Goal: Book appointment/travel/reservation

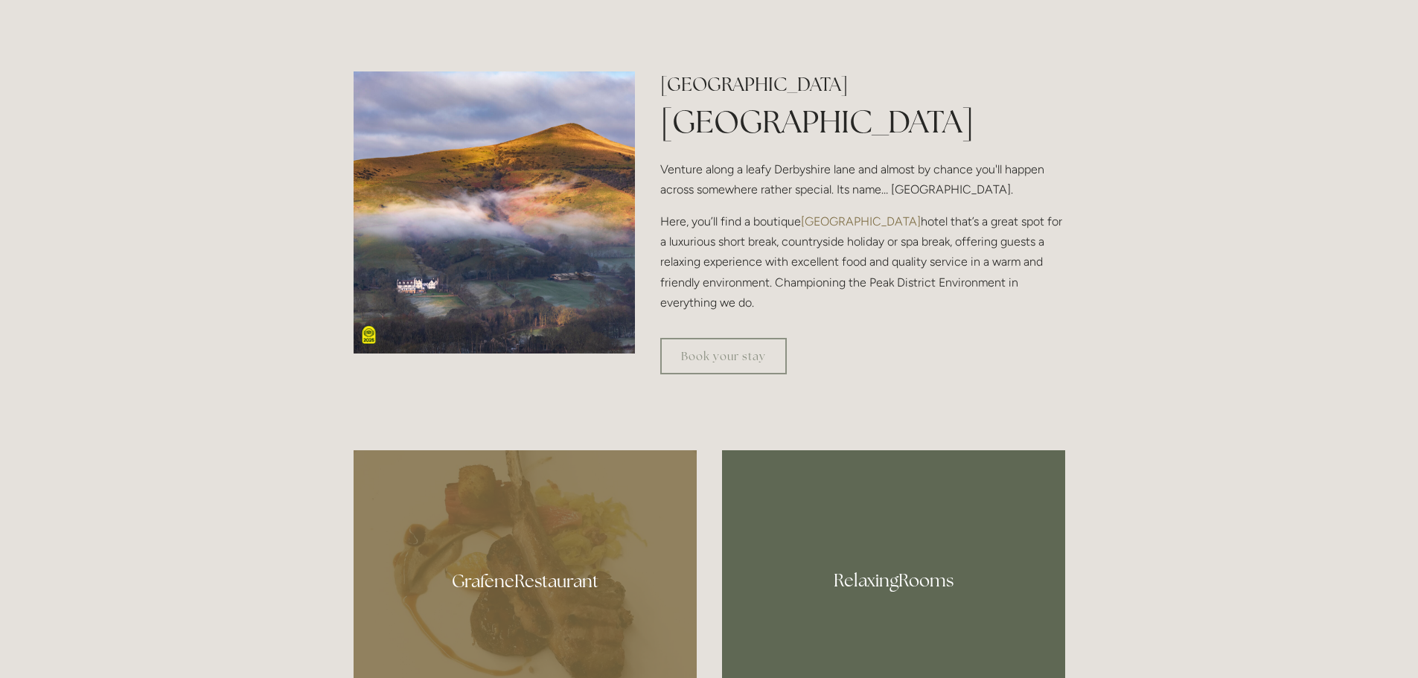
scroll to position [595, 0]
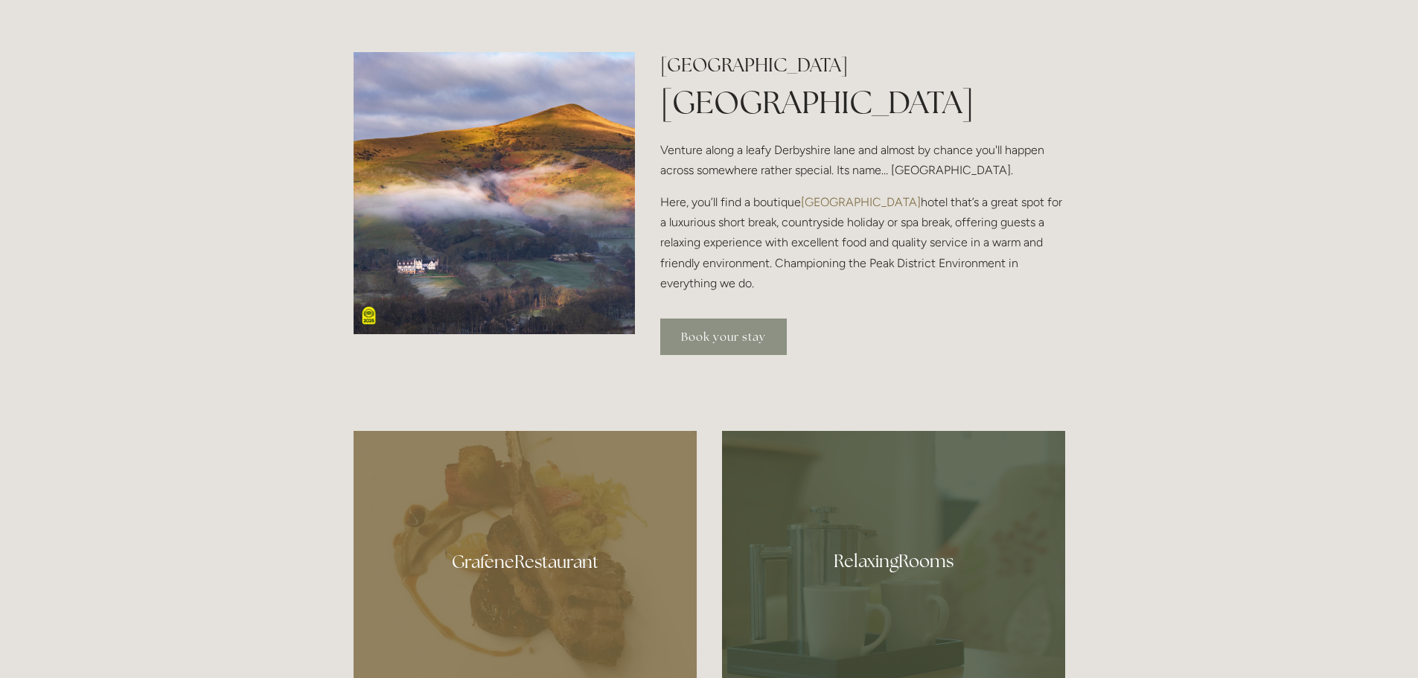
click at [680, 339] on link "Book your stay" at bounding box center [723, 336] width 126 height 36
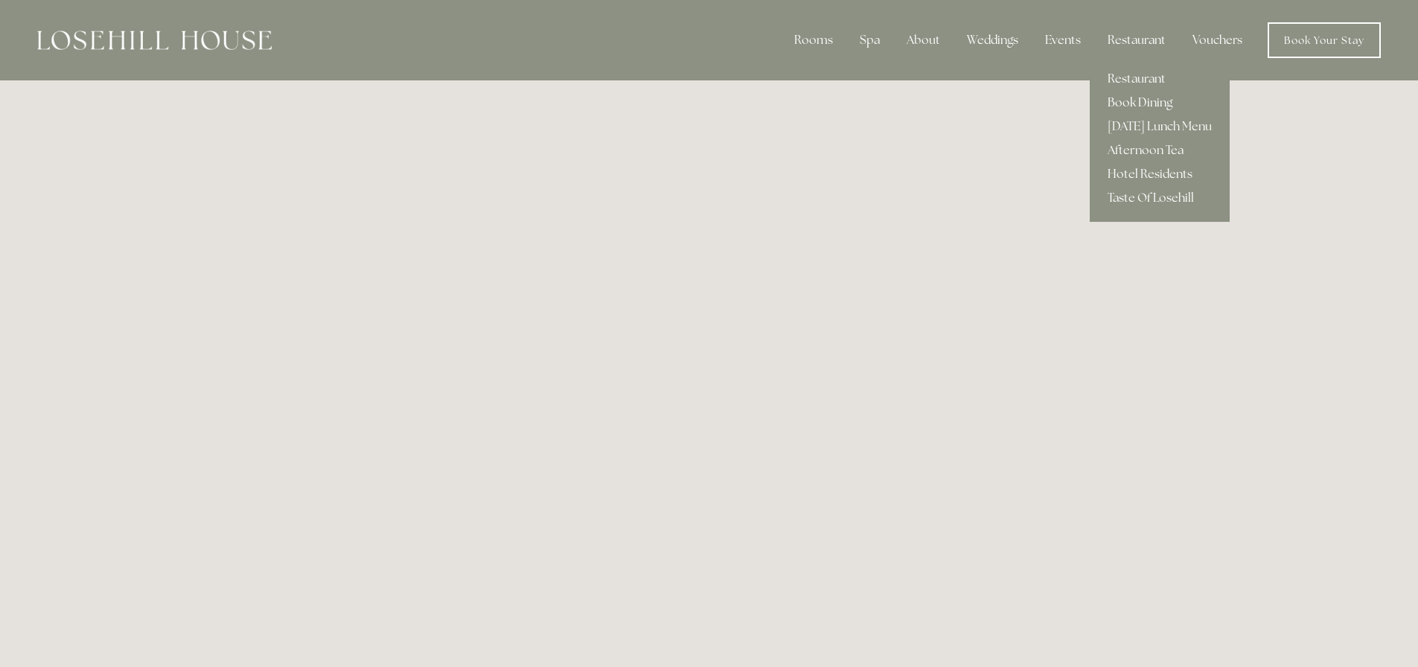
click at [1133, 95] on link "Book Dining" at bounding box center [1159, 103] width 140 height 24
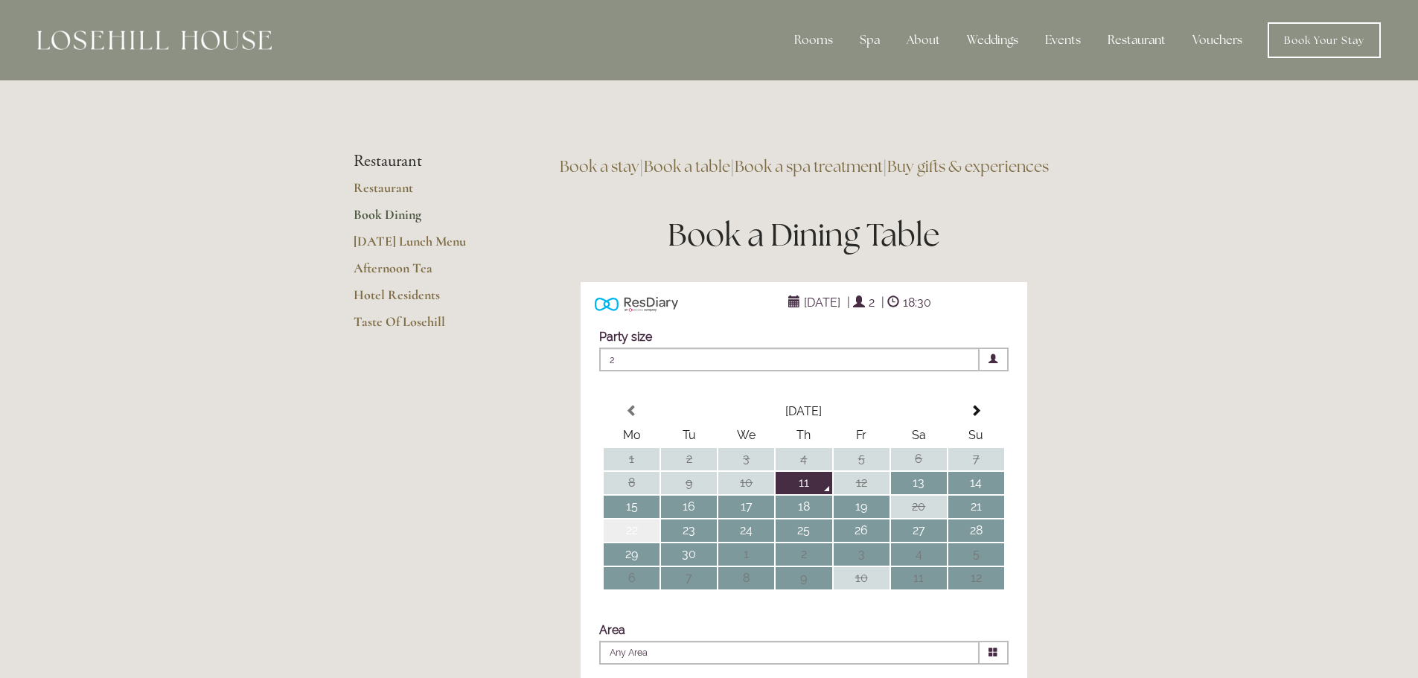
click at [627, 542] on td "22" at bounding box center [631, 530] width 56 height 22
click at [899, 308] on span at bounding box center [893, 302] width 12 height 12
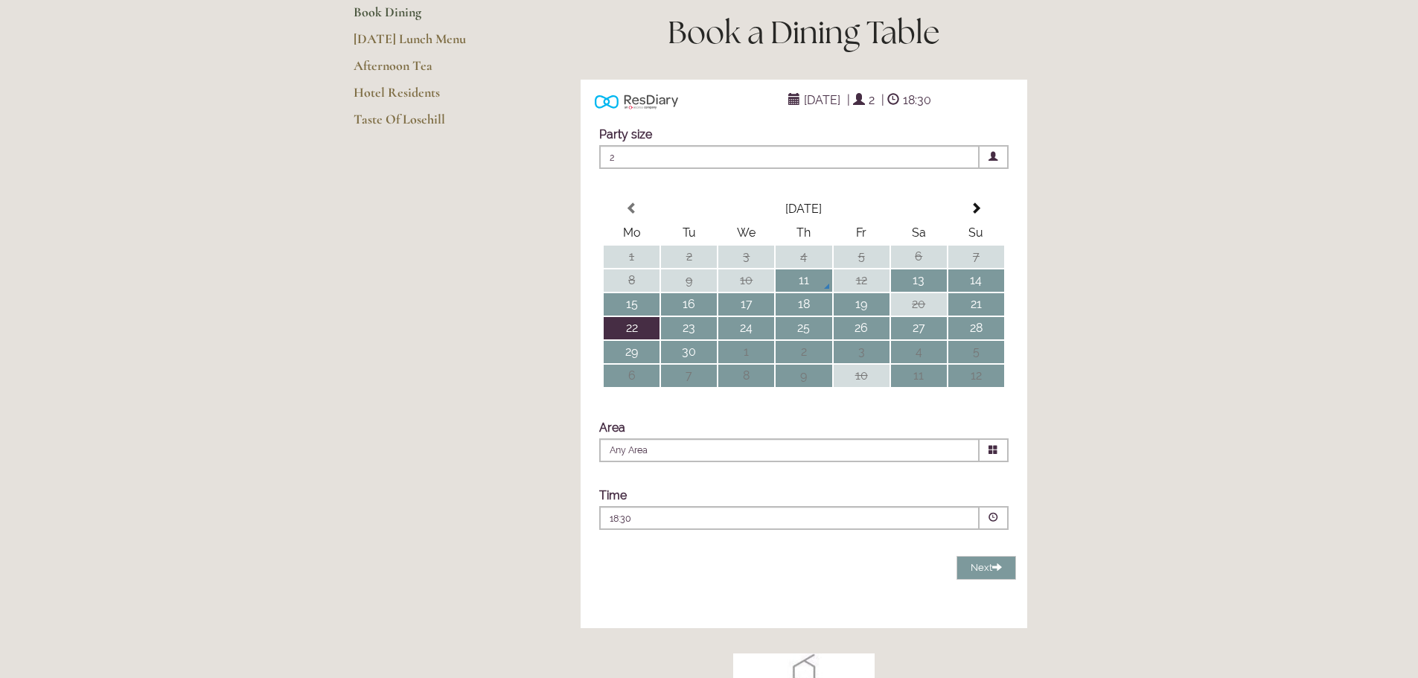
scroll to position [223, 0]
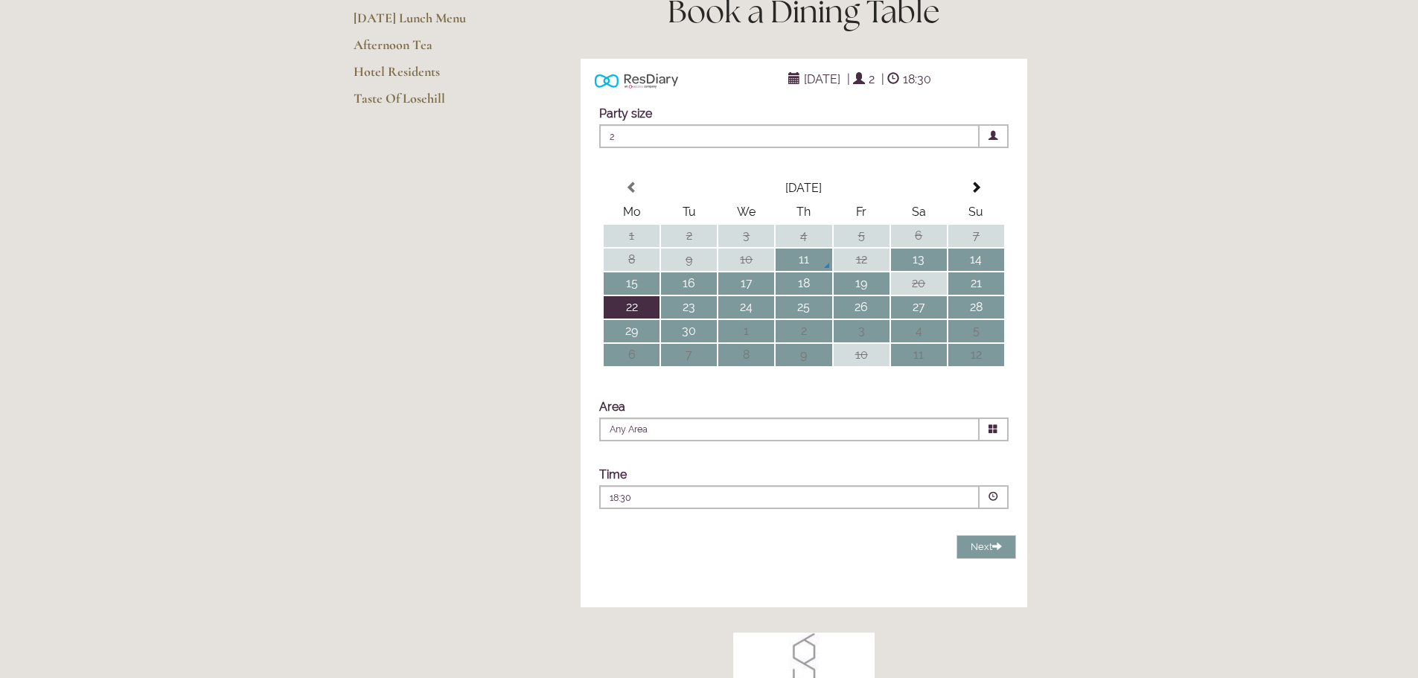
click at [989, 434] on icon at bounding box center [993, 429] width 10 height 10
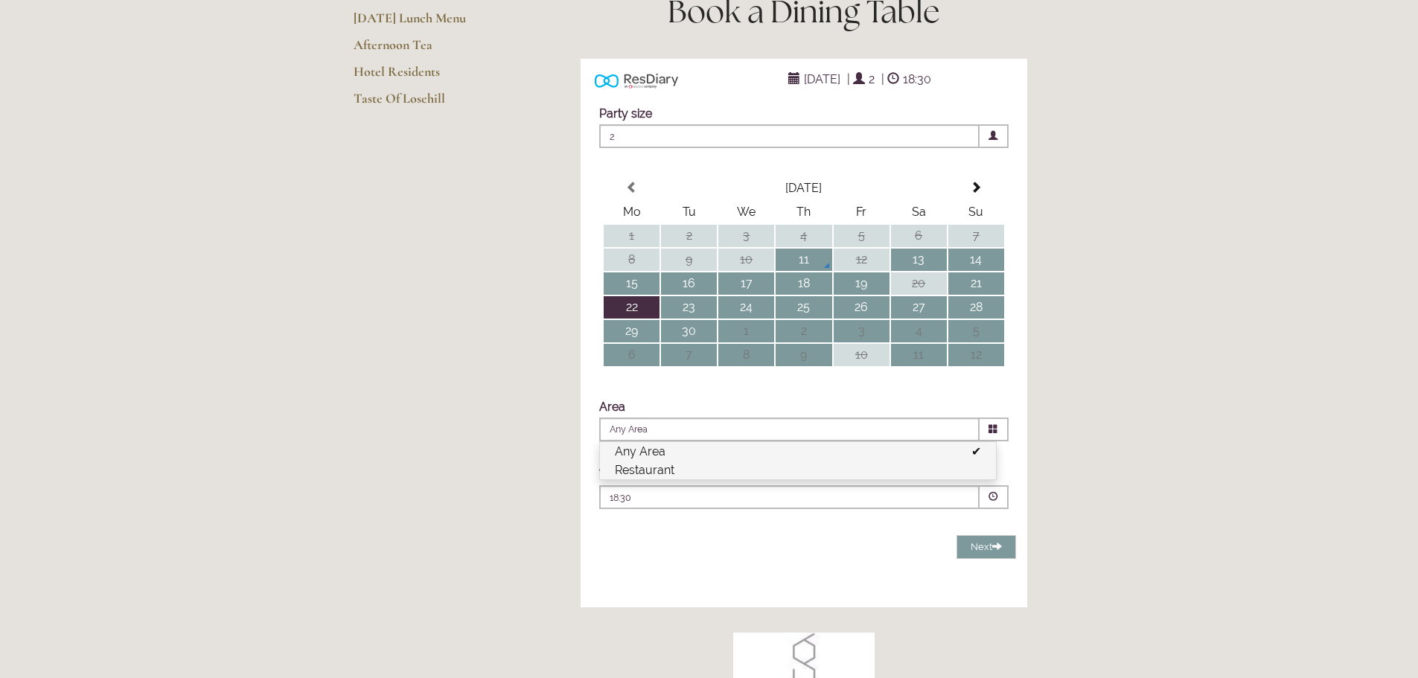
click at [688, 479] on li "Restaurant" at bounding box center [798, 470] width 396 height 19
type input "Restaurant"
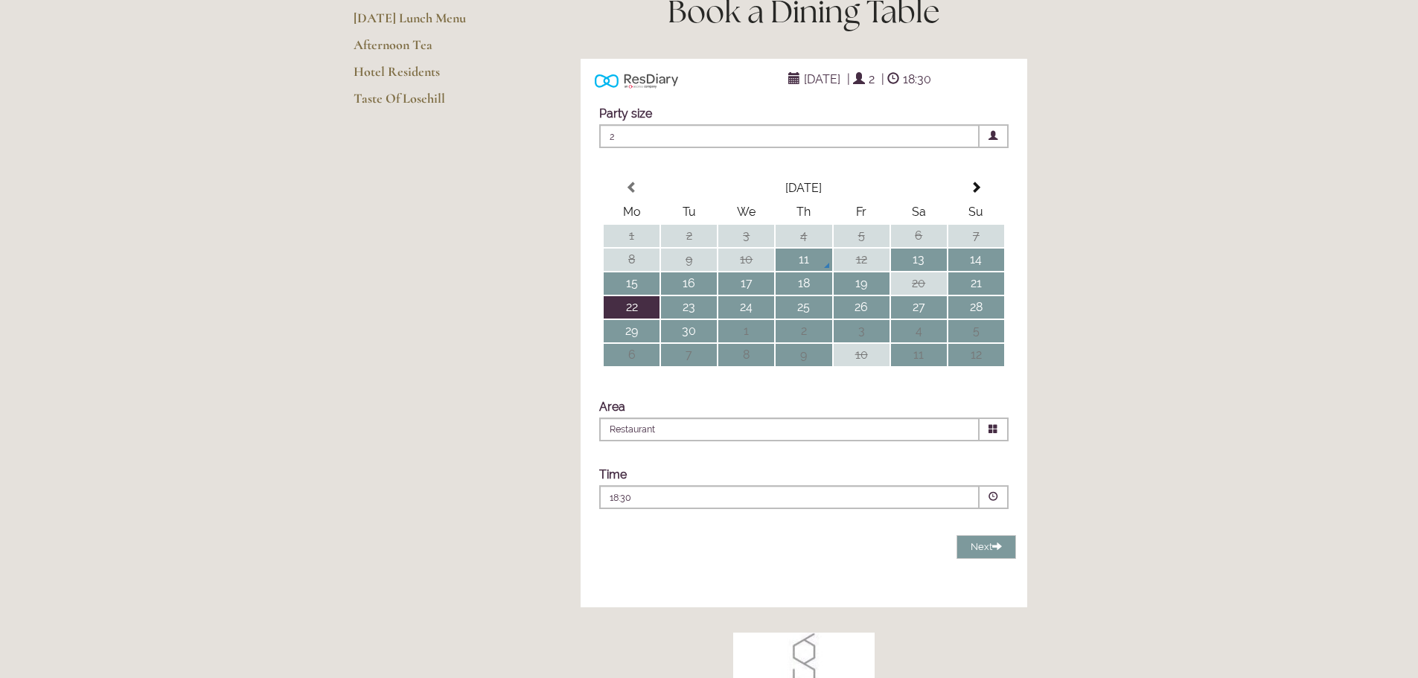
click at [990, 502] on span at bounding box center [993, 497] width 10 height 10
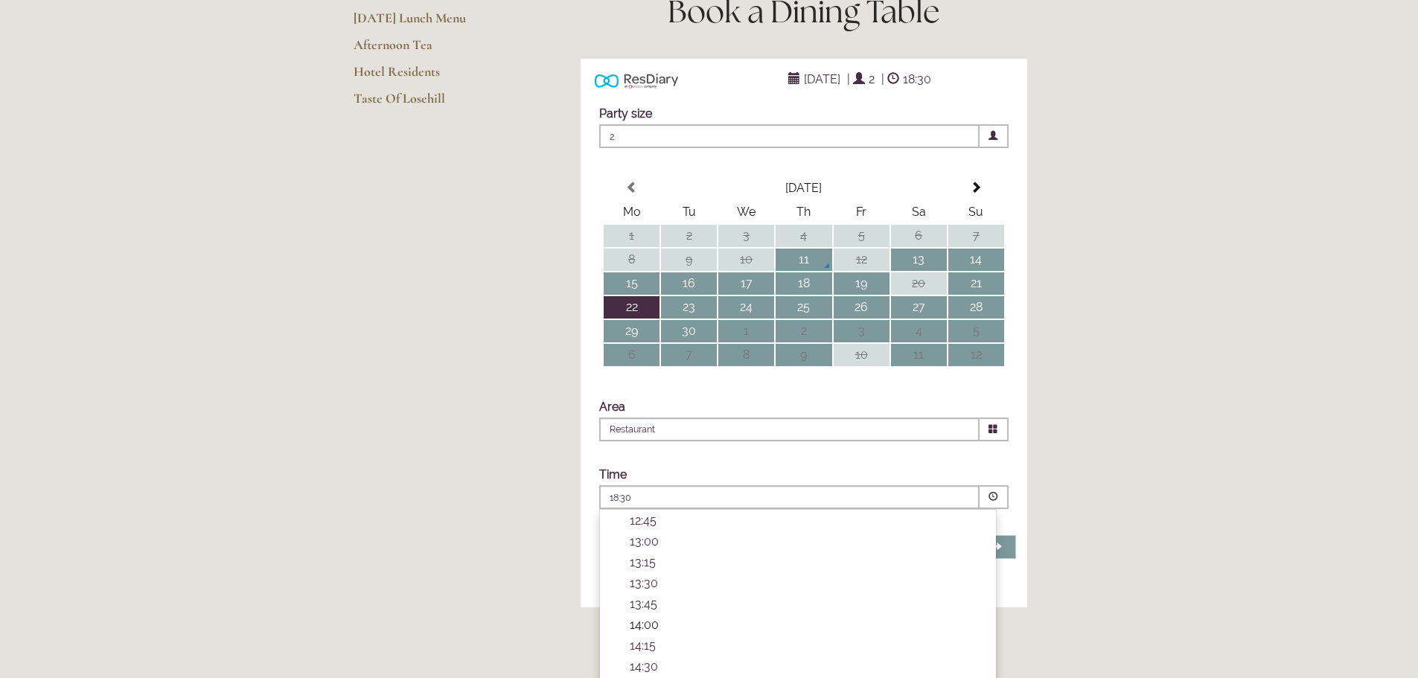
click at [647, 632] on p "14:00" at bounding box center [805, 625] width 351 height 14
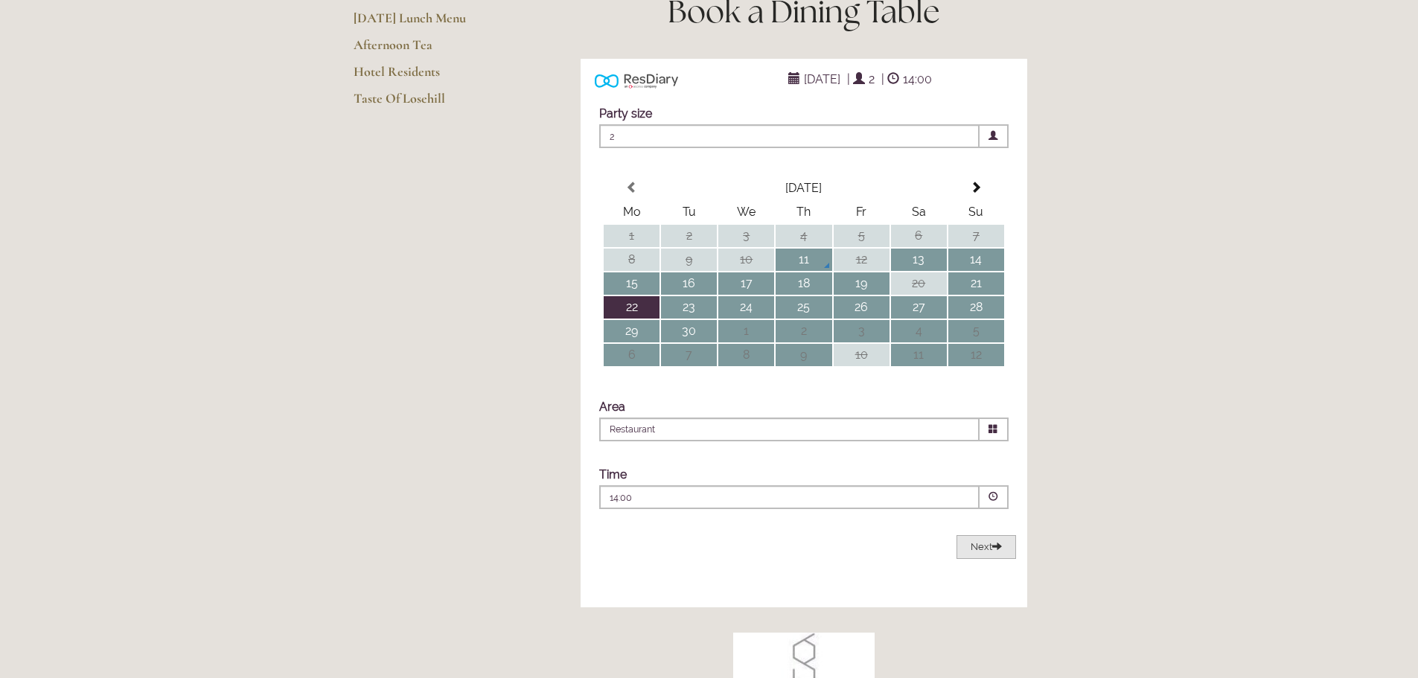
click at [976, 552] on span "Next" at bounding box center [985, 546] width 31 height 11
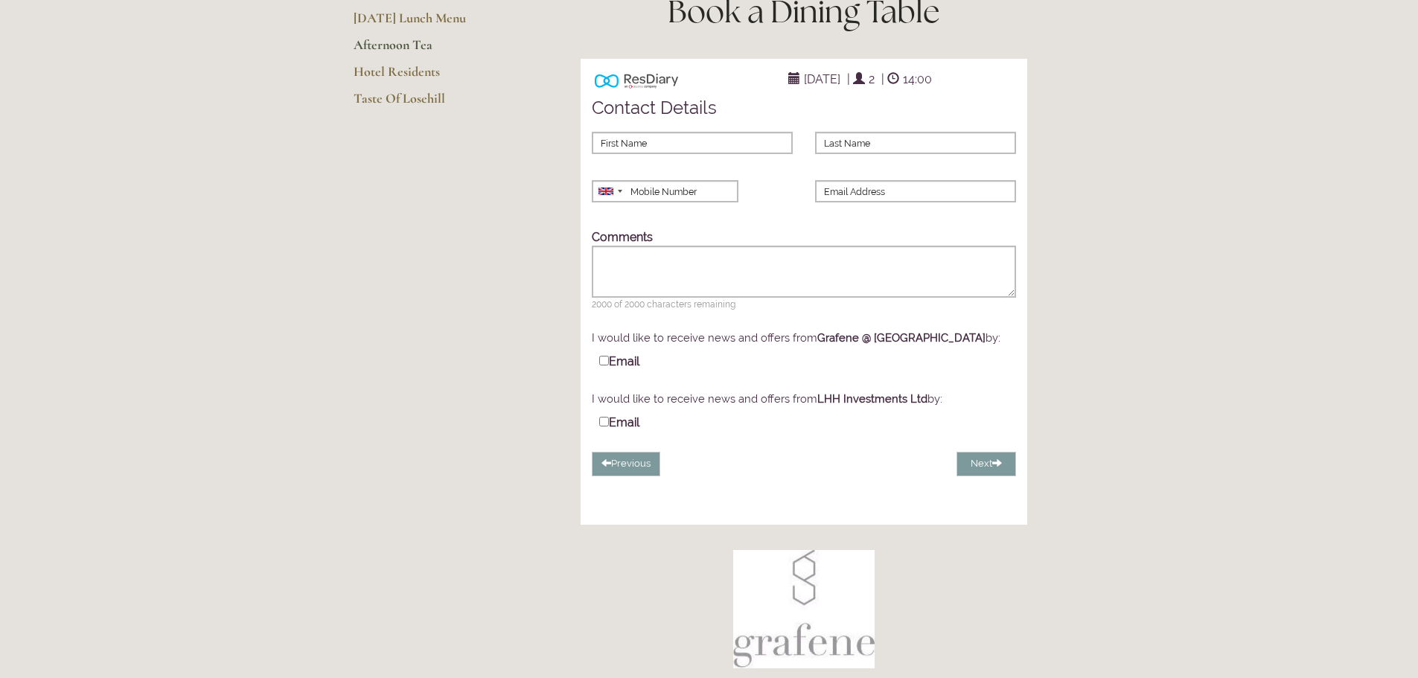
click at [377, 44] on link "Afternoon Tea" at bounding box center [424, 49] width 142 height 27
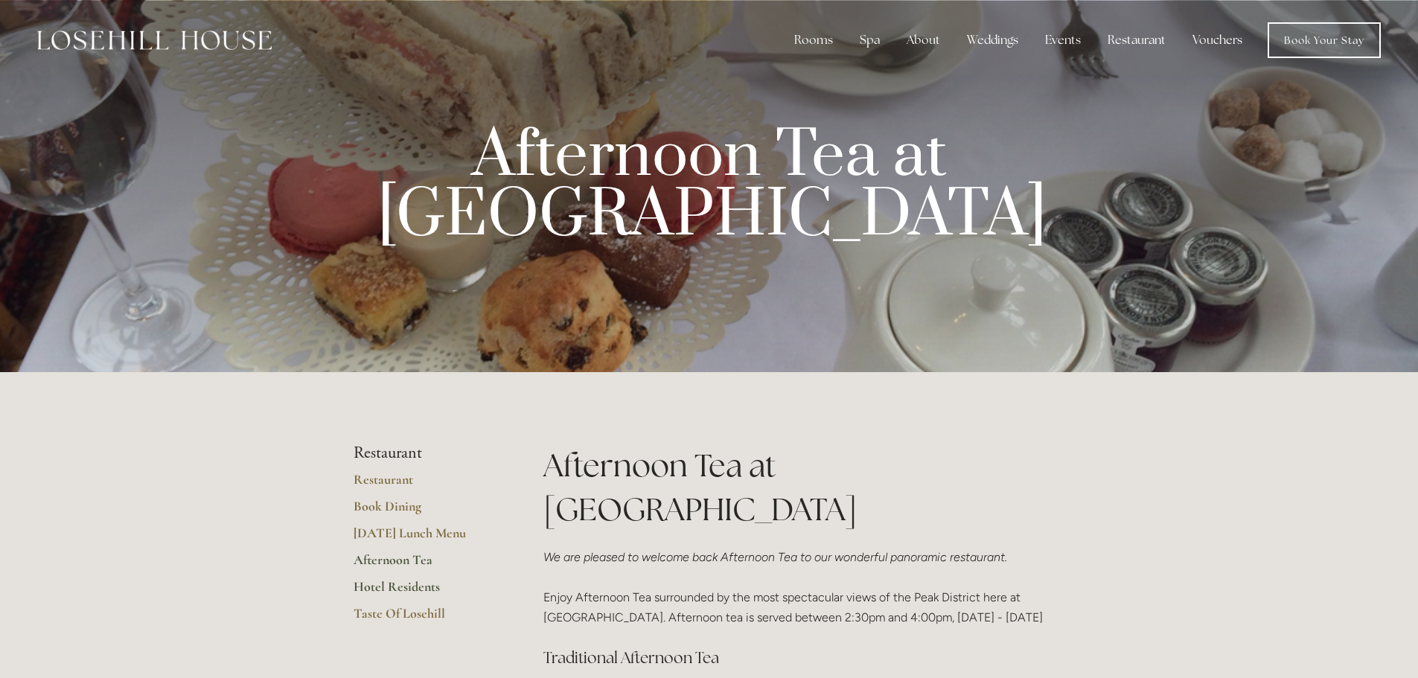
click at [376, 588] on link "Hotel Residents" at bounding box center [424, 591] width 142 height 27
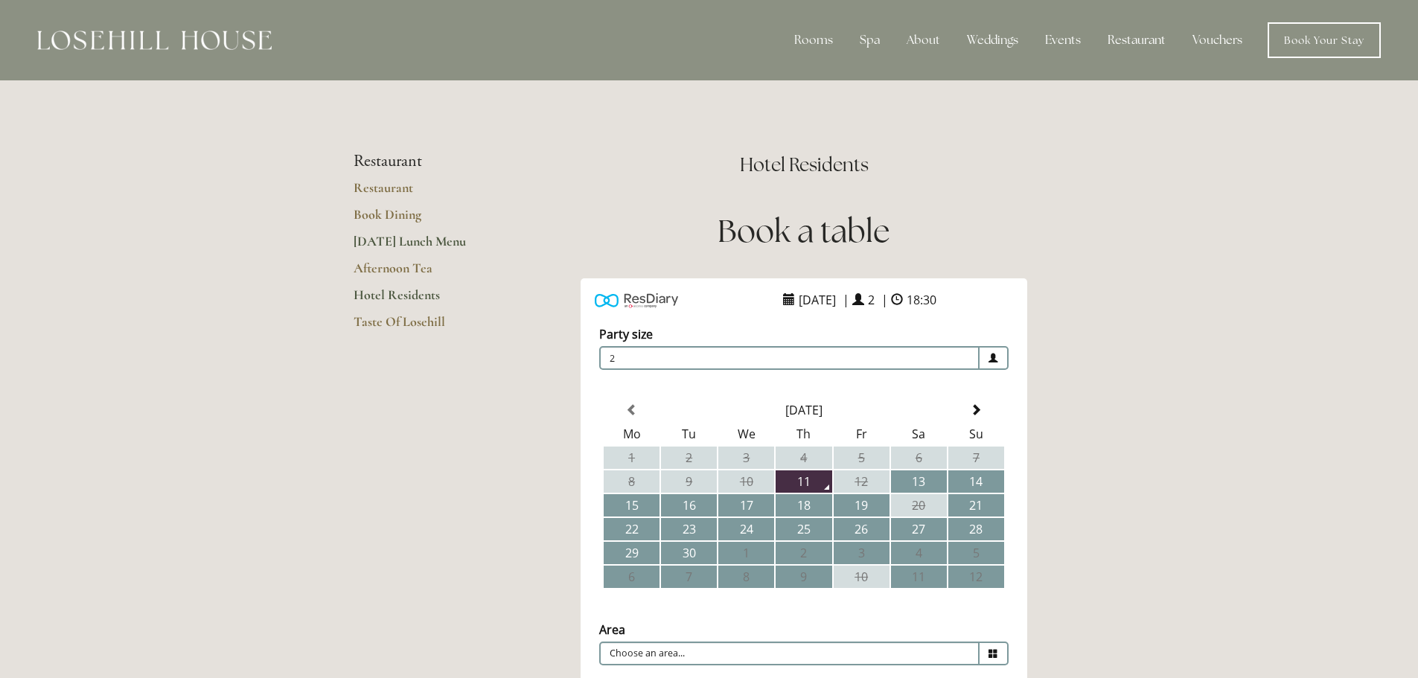
click at [388, 239] on link "[DATE] Lunch Menu" at bounding box center [424, 246] width 142 height 27
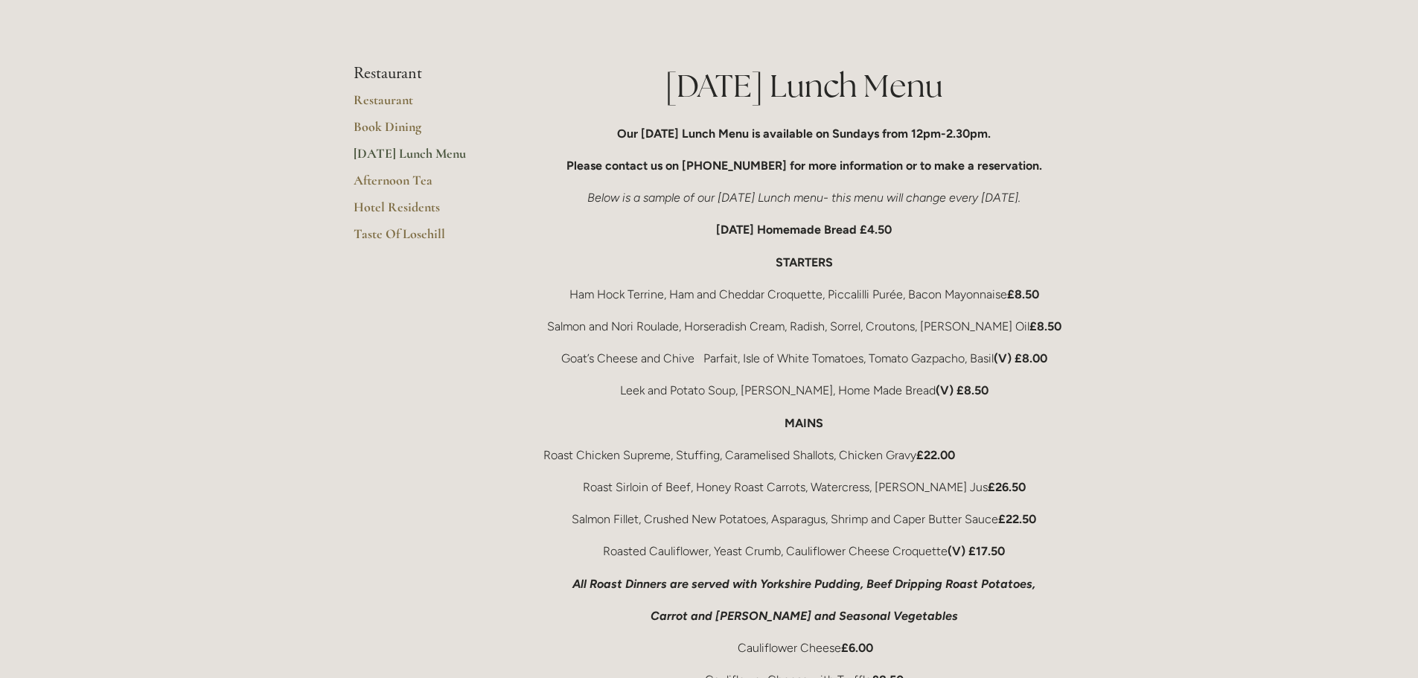
scroll to position [223, 0]
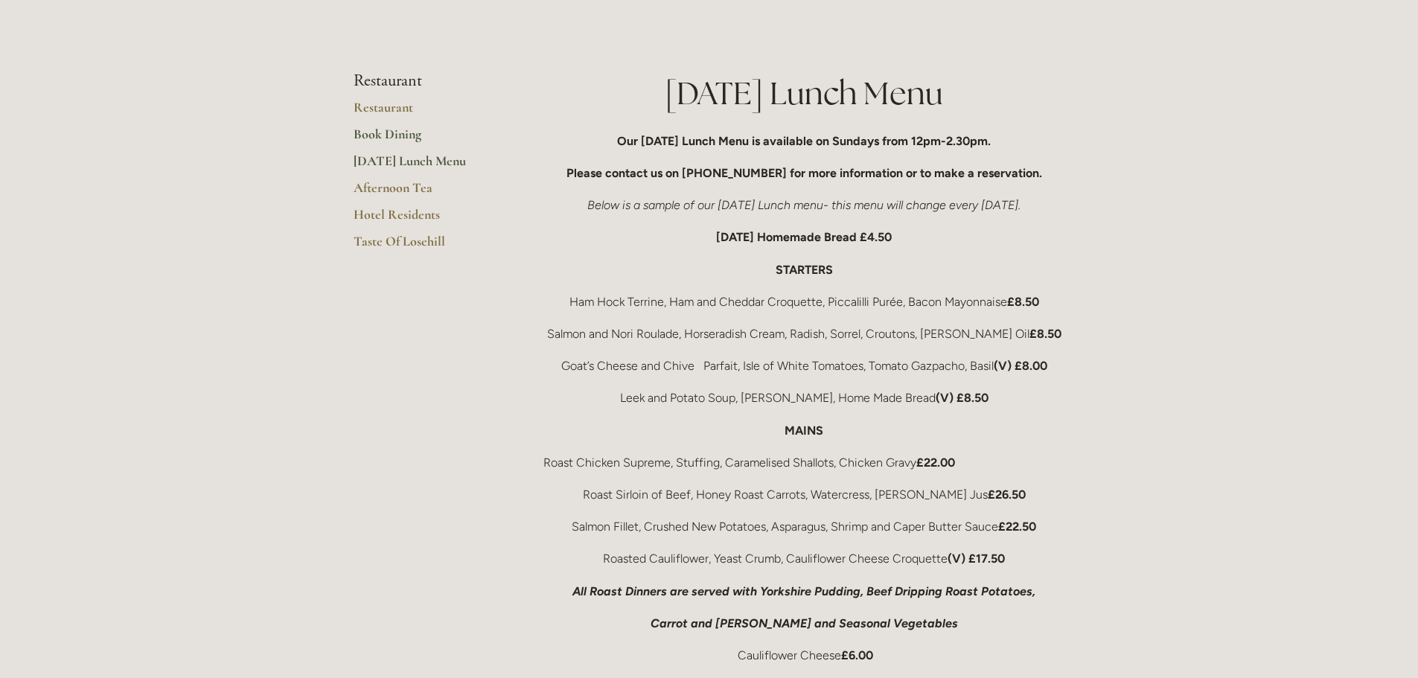
click at [373, 133] on link "Book Dining" at bounding box center [424, 139] width 142 height 27
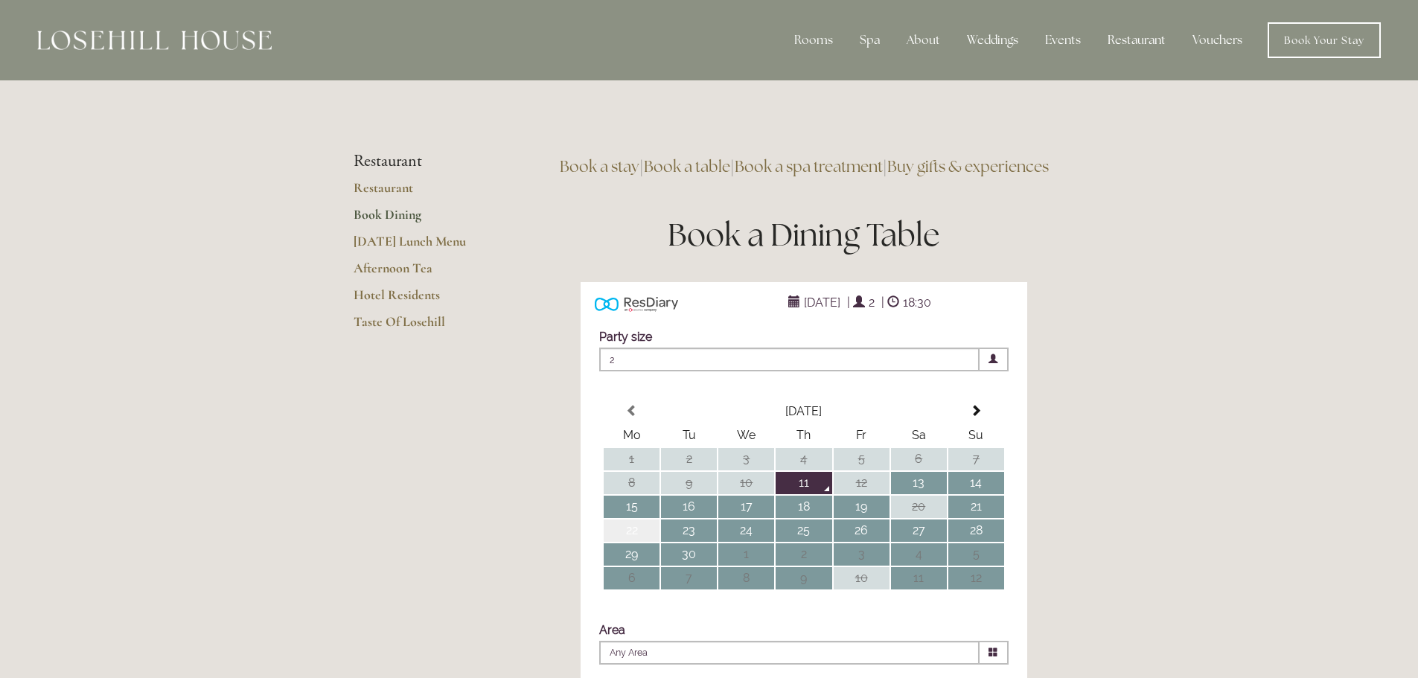
click at [631, 542] on td "22" at bounding box center [631, 530] width 56 height 22
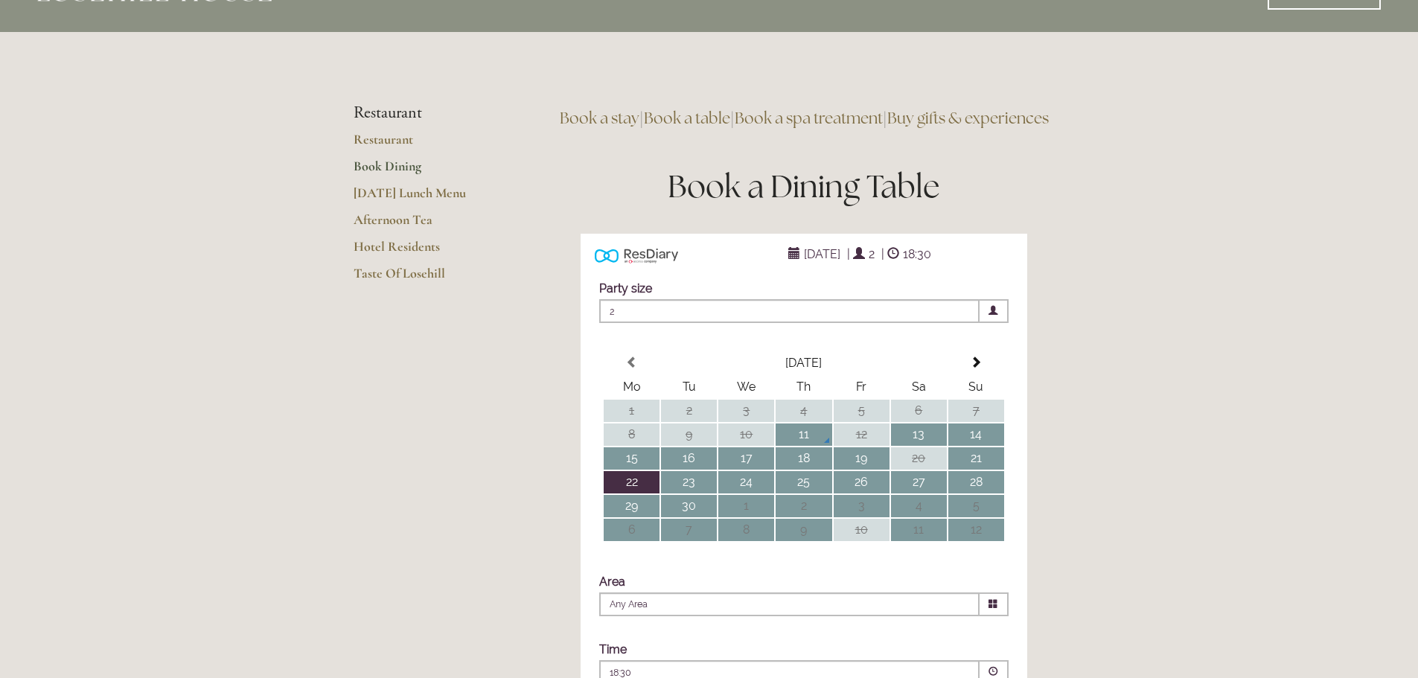
scroll to position [74, 0]
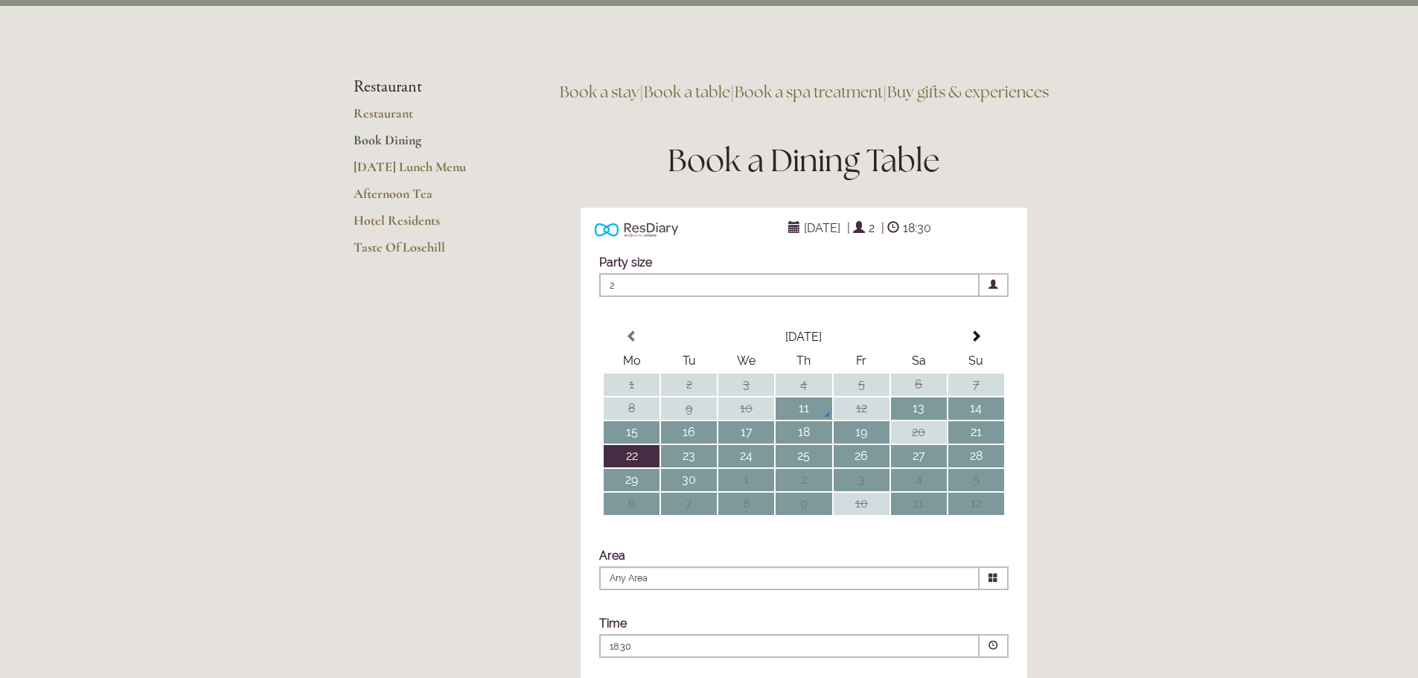
click at [990, 583] on icon at bounding box center [993, 578] width 10 height 10
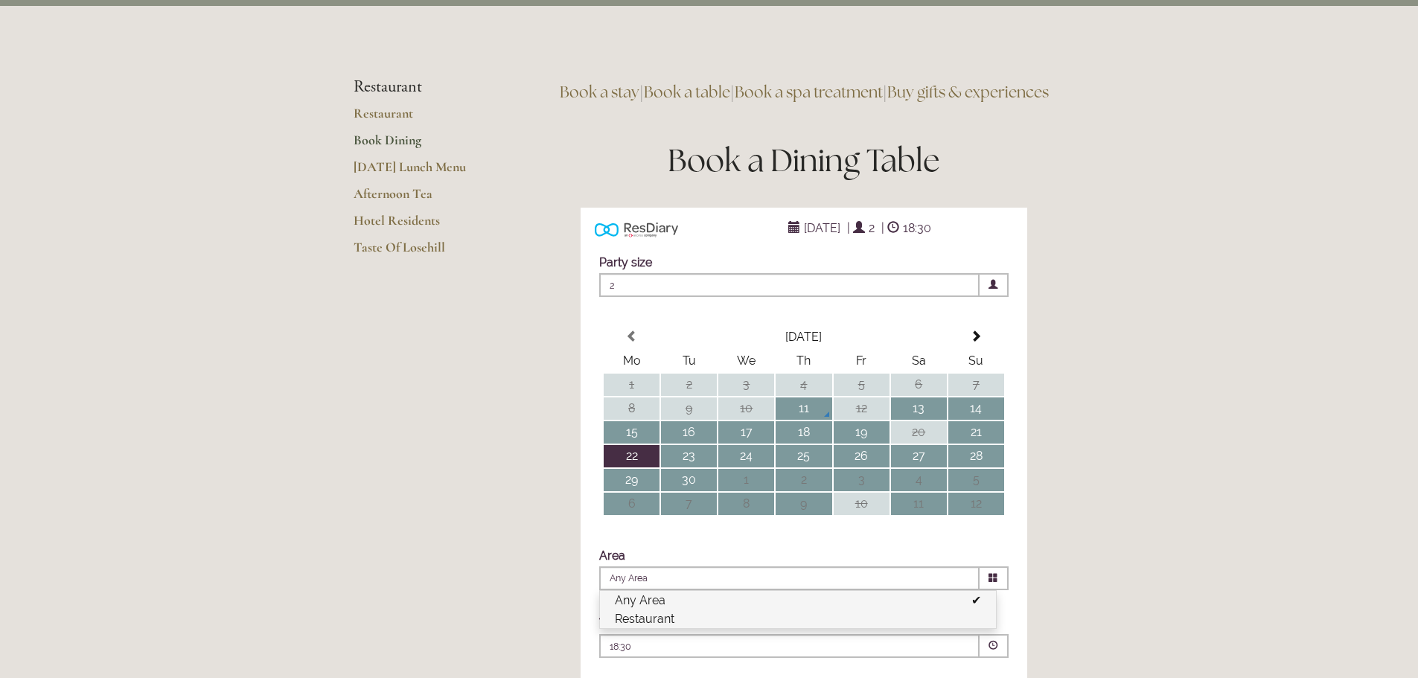
click at [679, 628] on li "Restaurant" at bounding box center [798, 618] width 396 height 19
type input "Restaurant"
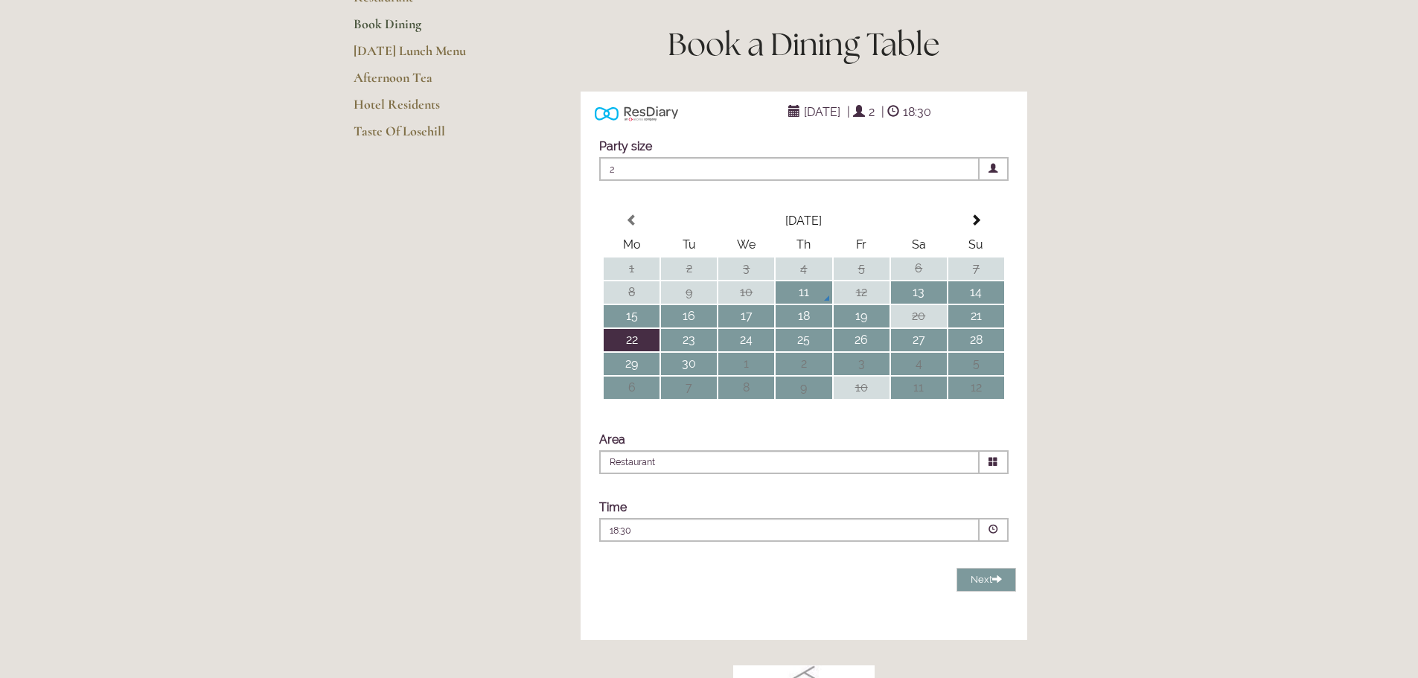
scroll to position [223, 0]
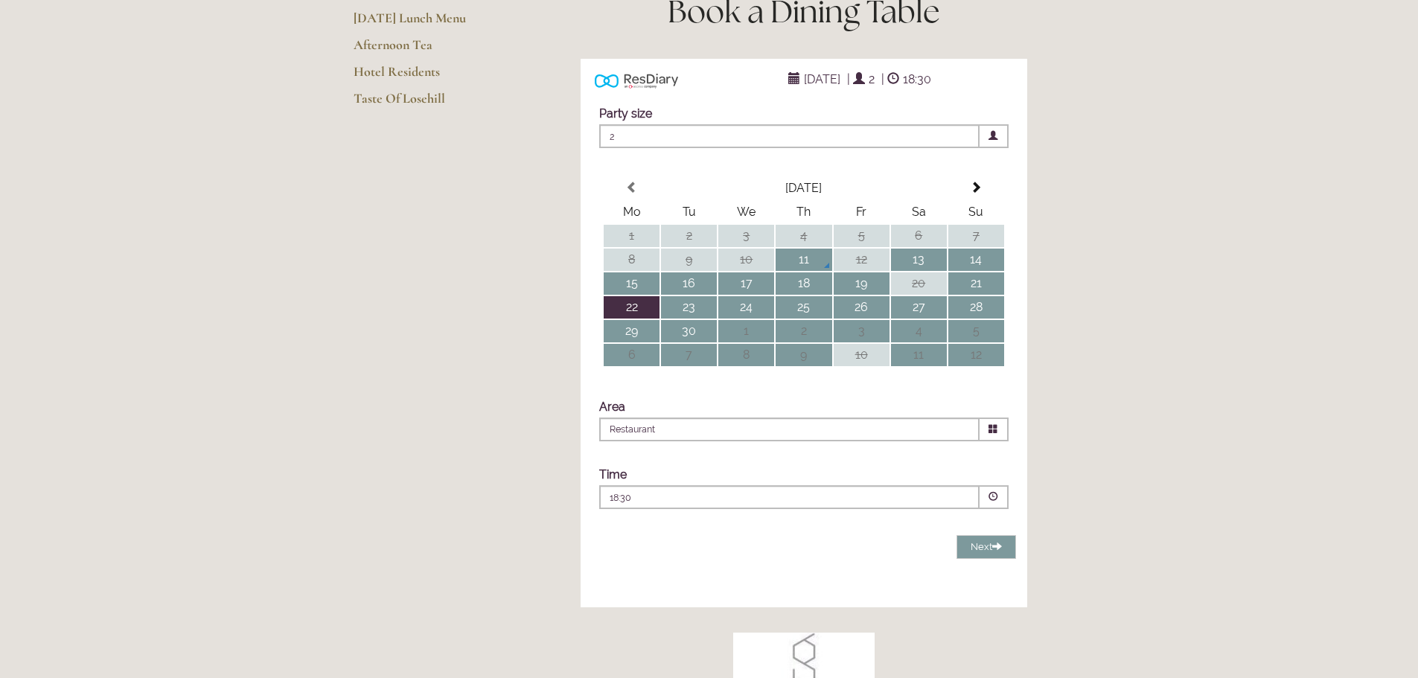
click at [992, 502] on span at bounding box center [993, 497] width 10 height 10
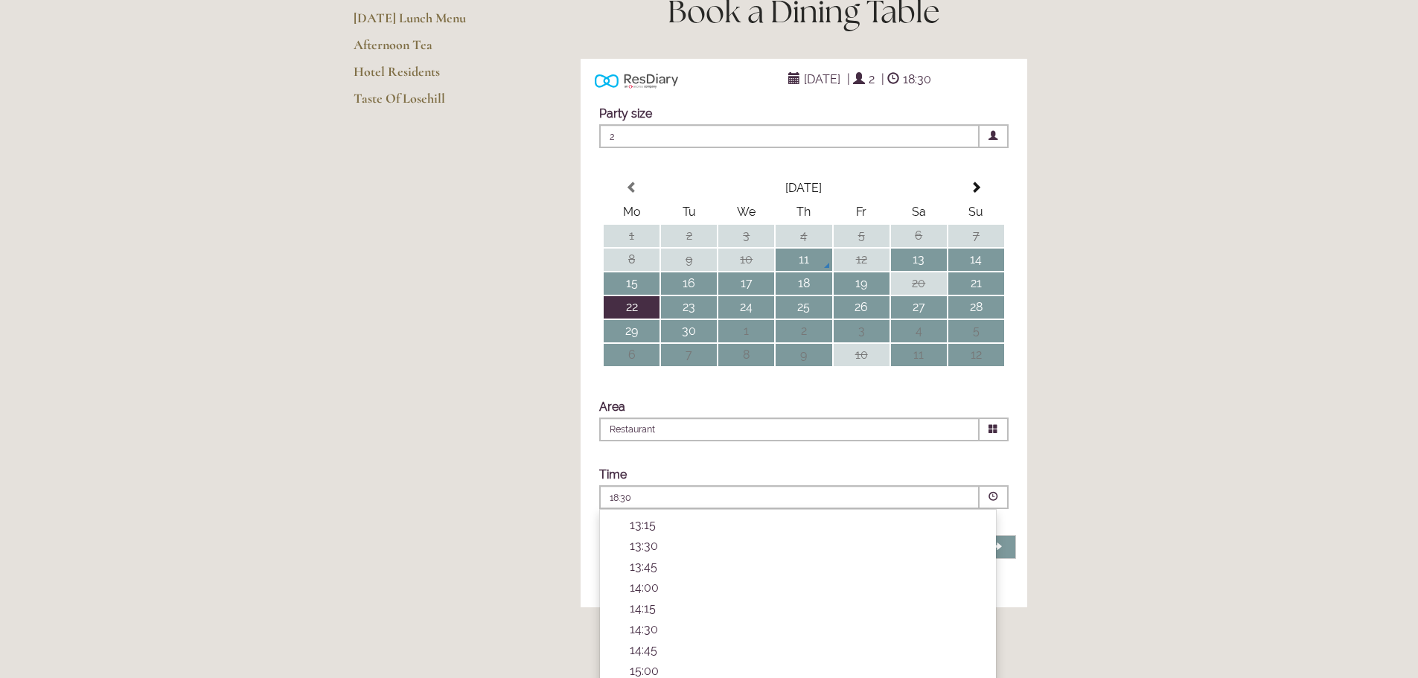
scroll to position [298, 0]
click at [649, 557] on p "14:00" at bounding box center [805, 550] width 351 height 14
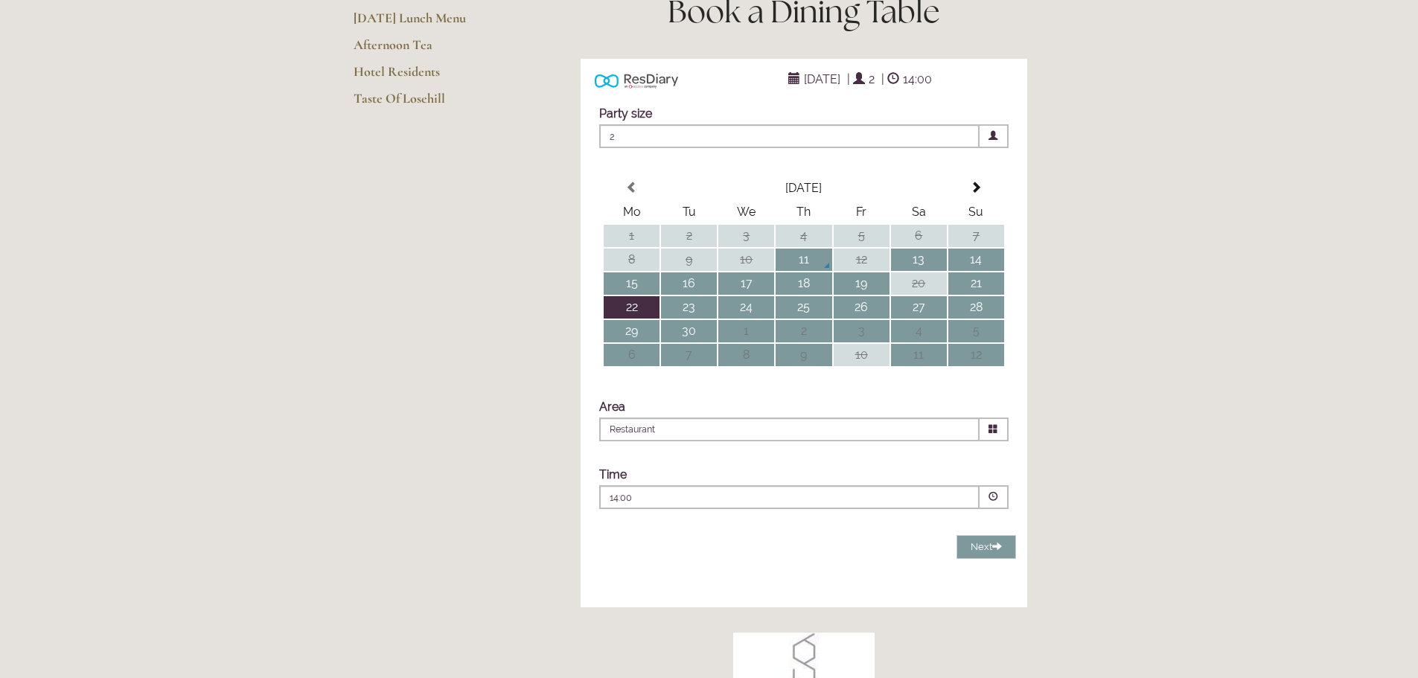
click at [990, 502] on span at bounding box center [993, 497] width 10 height 10
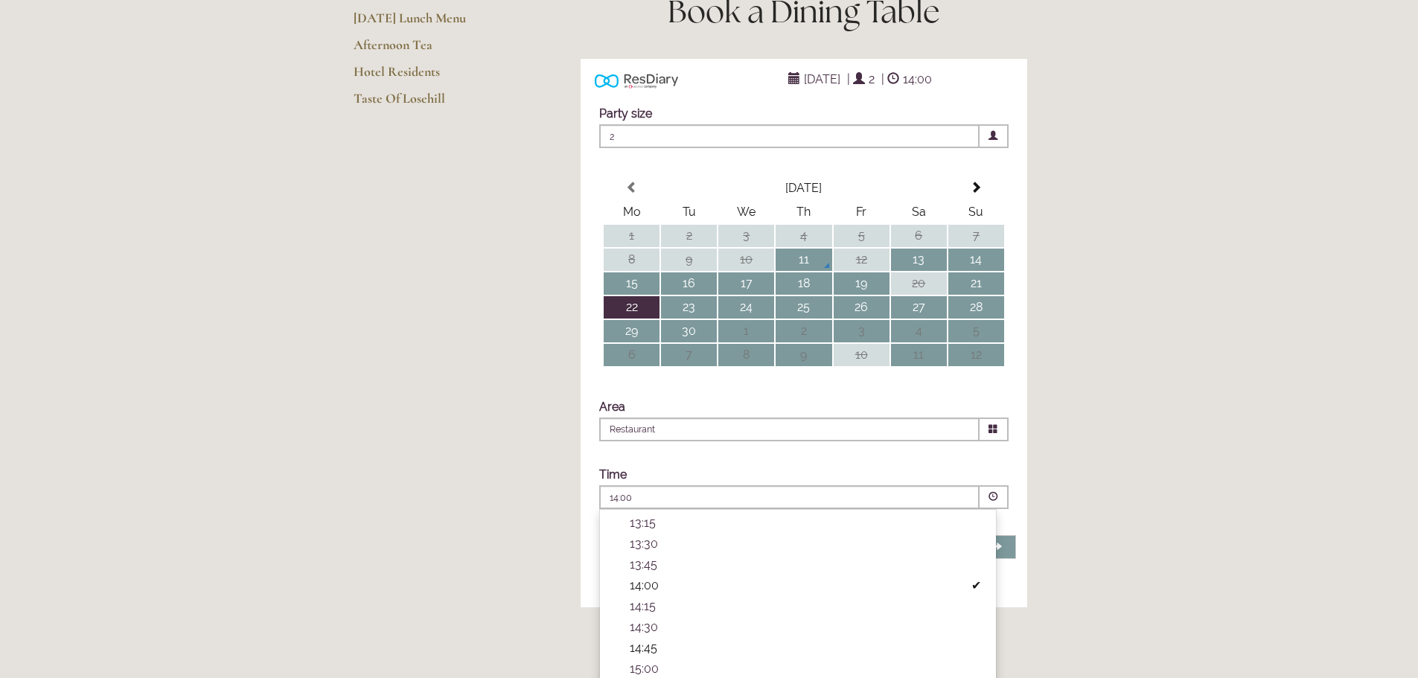
scroll to position [223, 0]
click at [646, 632] on p "14:00" at bounding box center [801, 625] width 342 height 14
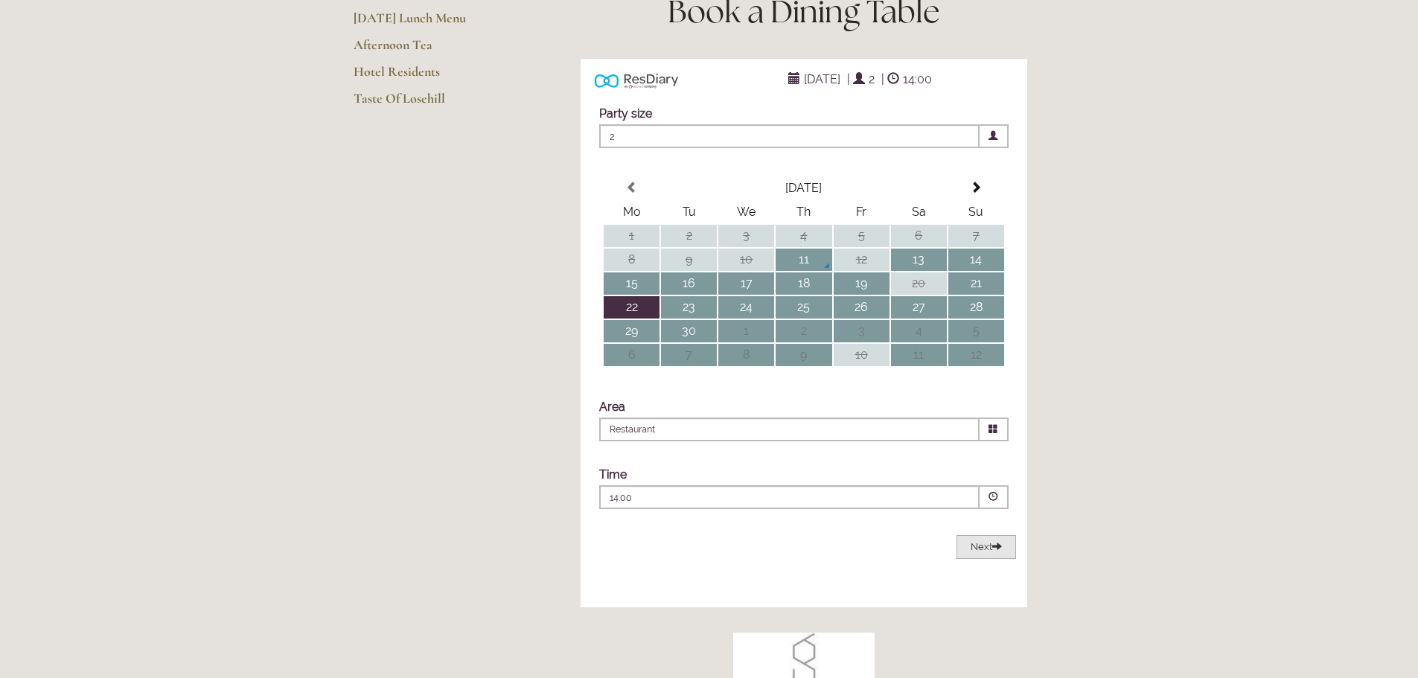
click at [973, 552] on span "Next" at bounding box center [985, 546] width 31 height 11
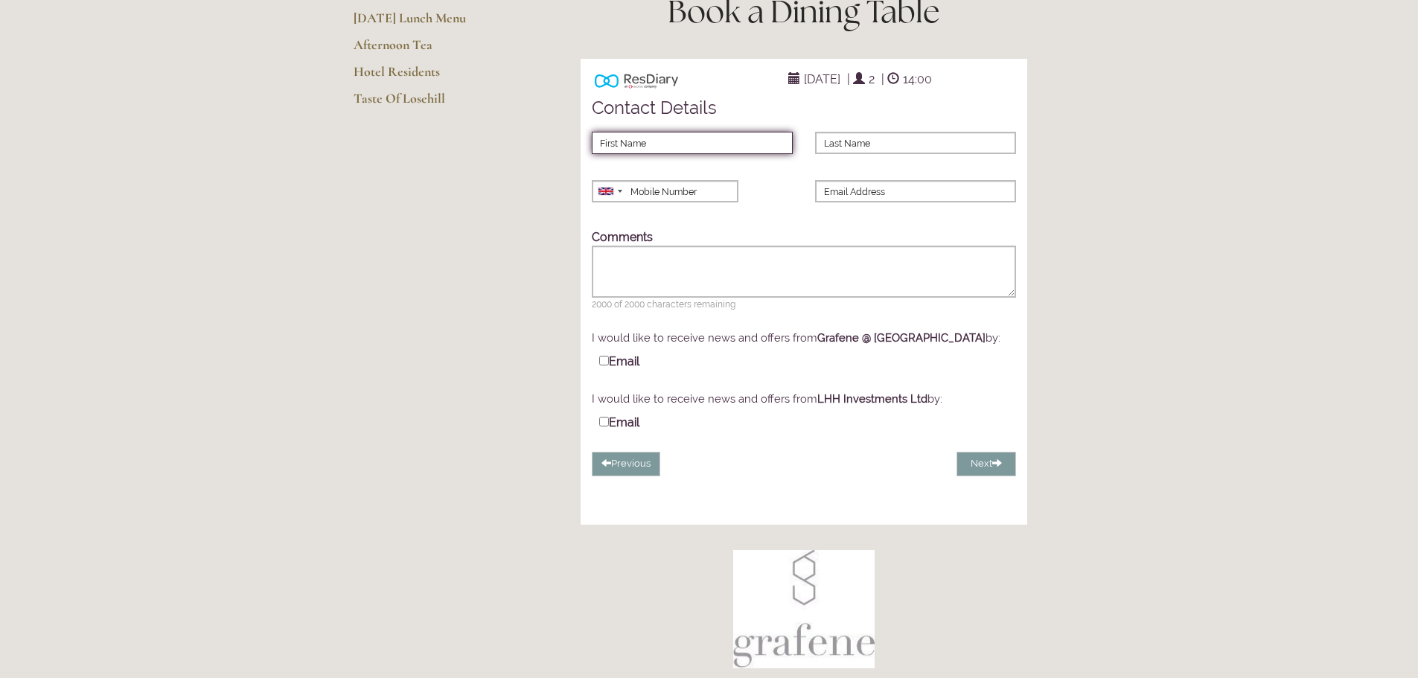
click at [675, 154] on input "First Name" at bounding box center [692, 143] width 201 height 22
type input "[PERSON_NAME]"
click at [839, 154] on input "Last Name" at bounding box center [915, 143] width 201 height 22
type input "Pickup"
click at [625, 202] on div at bounding box center [609, 191] width 34 height 21
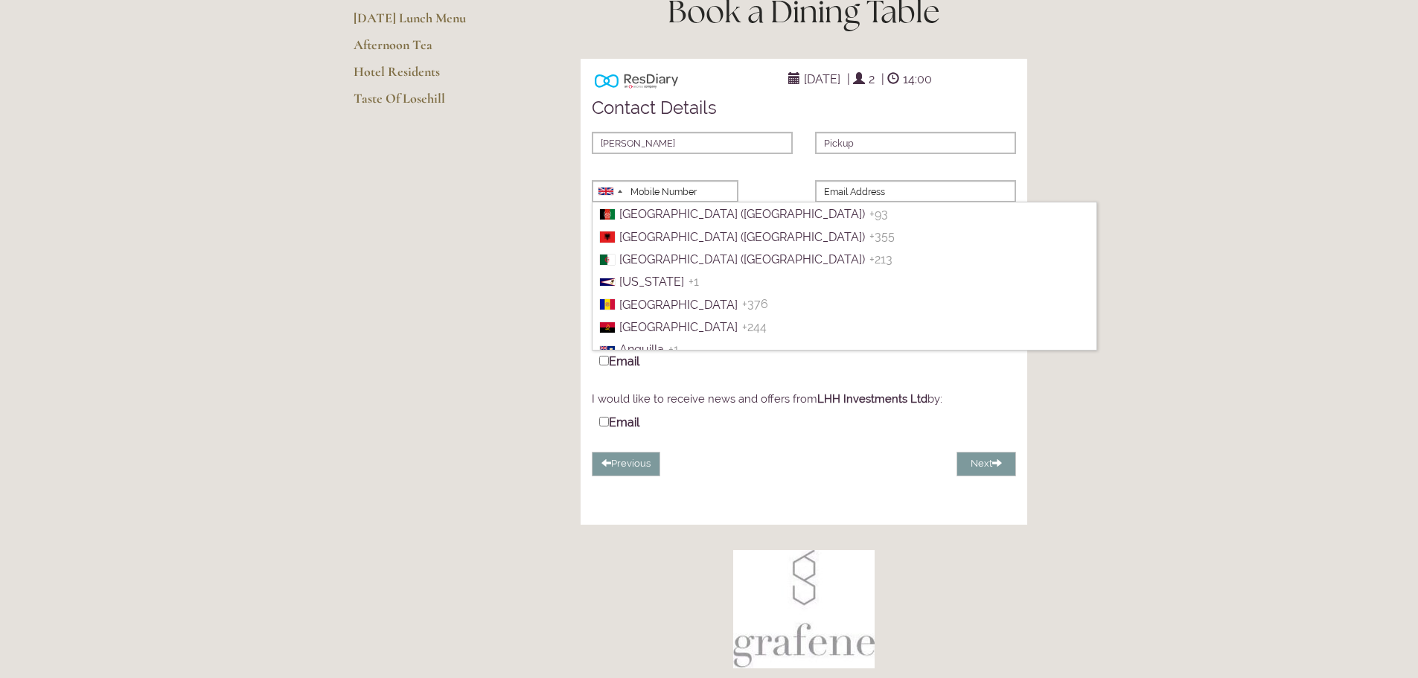
scroll to position [5125, 0]
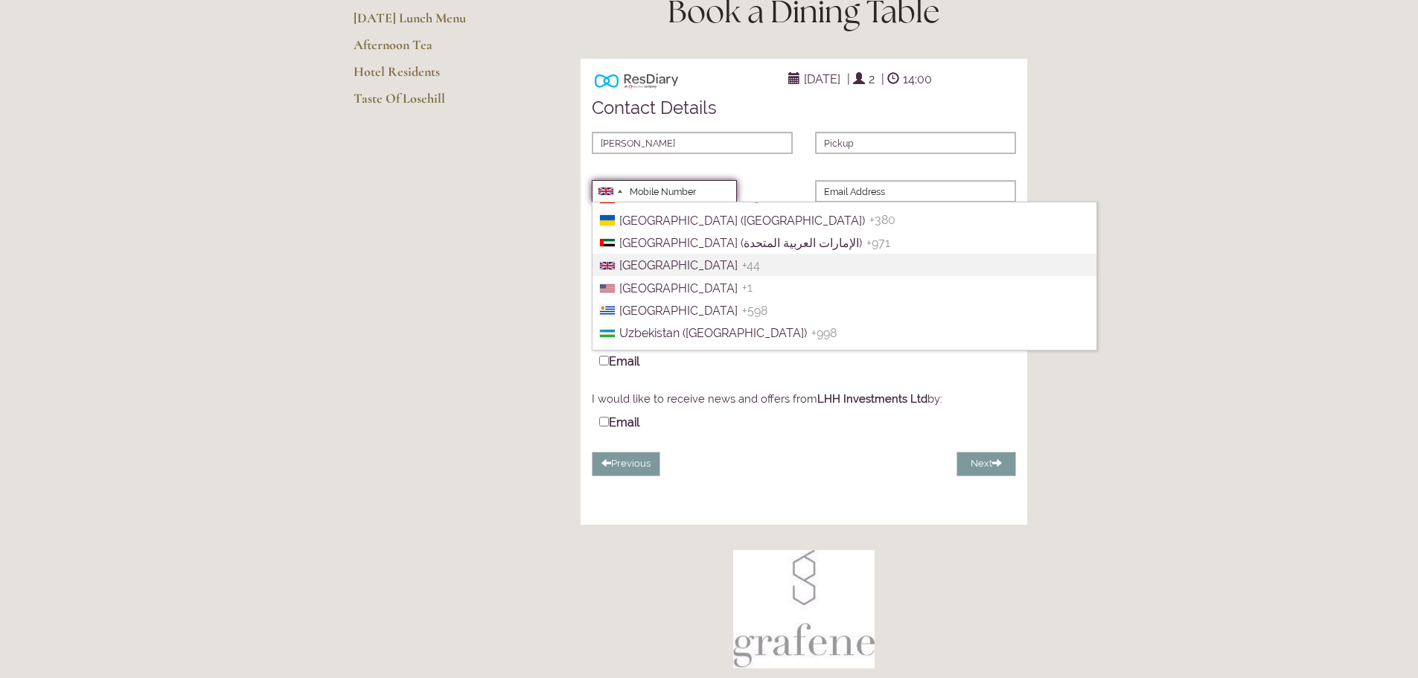
click at [642, 202] on input "Mobile Number" at bounding box center [664, 191] width 145 height 22
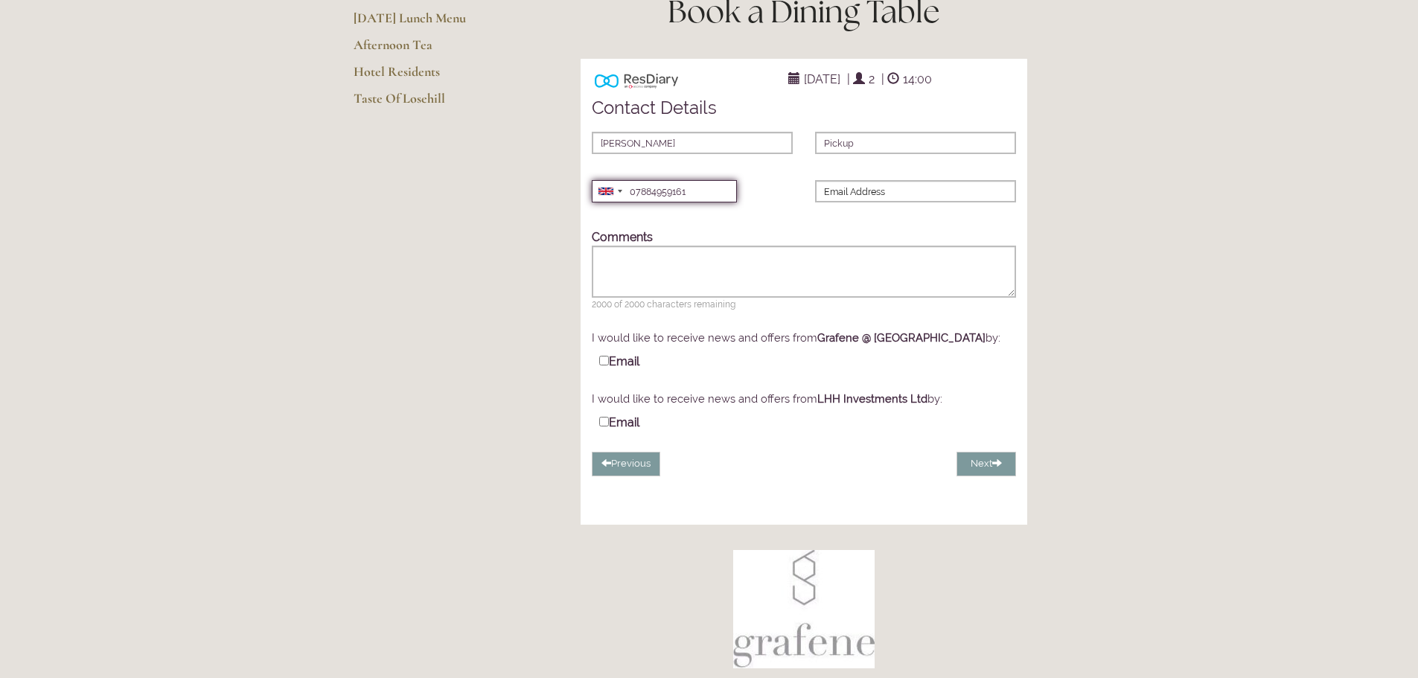
type input "07884959161"
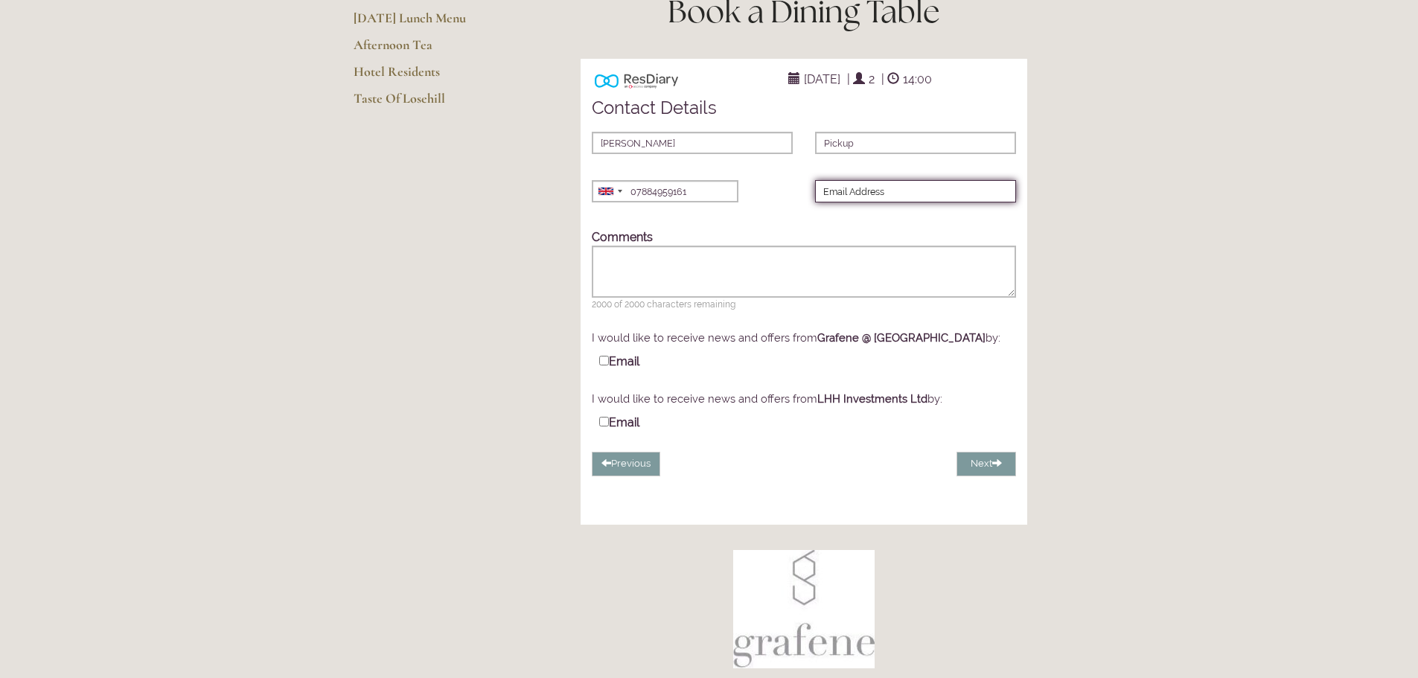
click at [866, 202] on input "Email Address" at bounding box center [915, 191] width 201 height 22
type input "[PERSON_NAME][EMAIL_ADDRESS][DOMAIN_NAME]"
click at [603, 365] on input "Email" at bounding box center [604, 361] width 10 height 10
checkbox input "true"
click at [993, 467] on span at bounding box center [997, 463] width 10 height 10
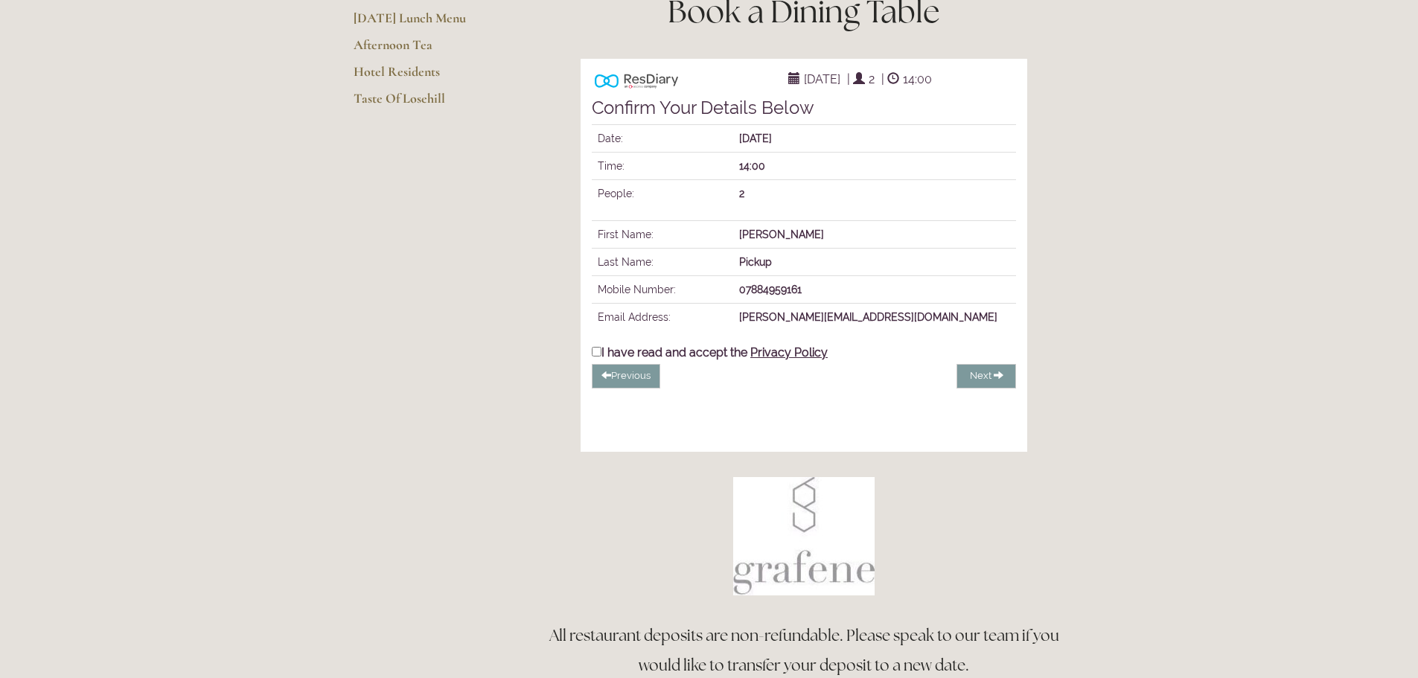
click at [598, 356] on input "I have read and accept the Privacy Policy" at bounding box center [597, 352] width 10 height 10
checkbox input "true"
click at [942, 381] on span "Complete Booking" at bounding box center [952, 375] width 86 height 11
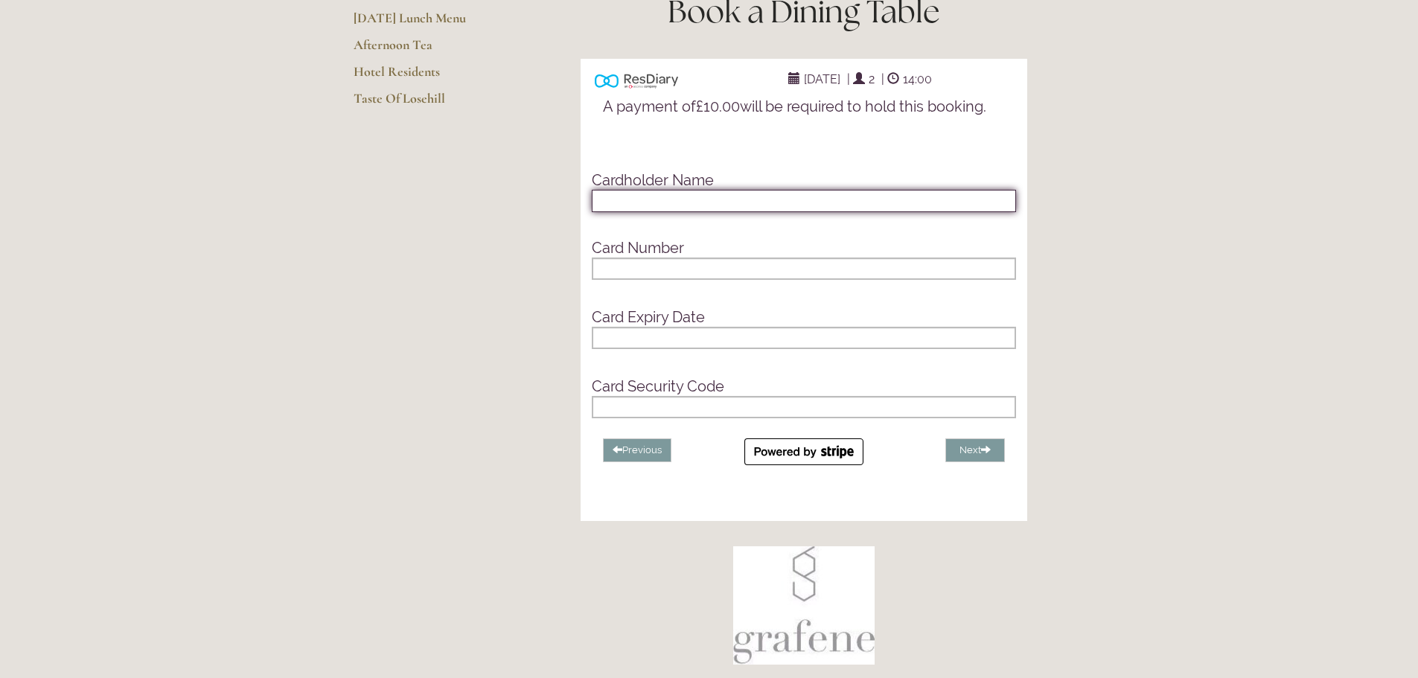
drag, startPoint x: 614, startPoint y: 227, endPoint x: 593, endPoint y: 222, distance: 21.5
click at [611, 212] on input "text" at bounding box center [804, 201] width 424 height 22
type input "J R PICKUP"
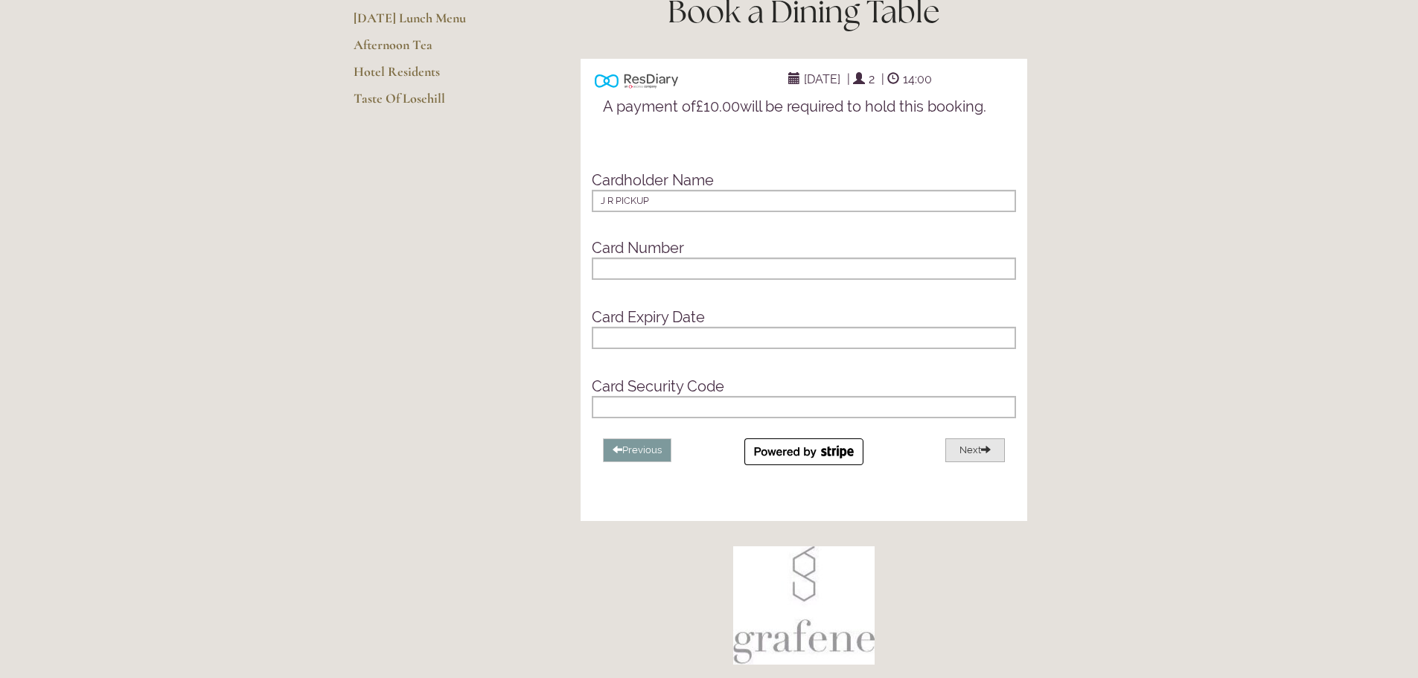
click at [968, 463] on button "Next" at bounding box center [975, 450] width 60 height 25
